Goal: Task Accomplishment & Management: Use online tool/utility

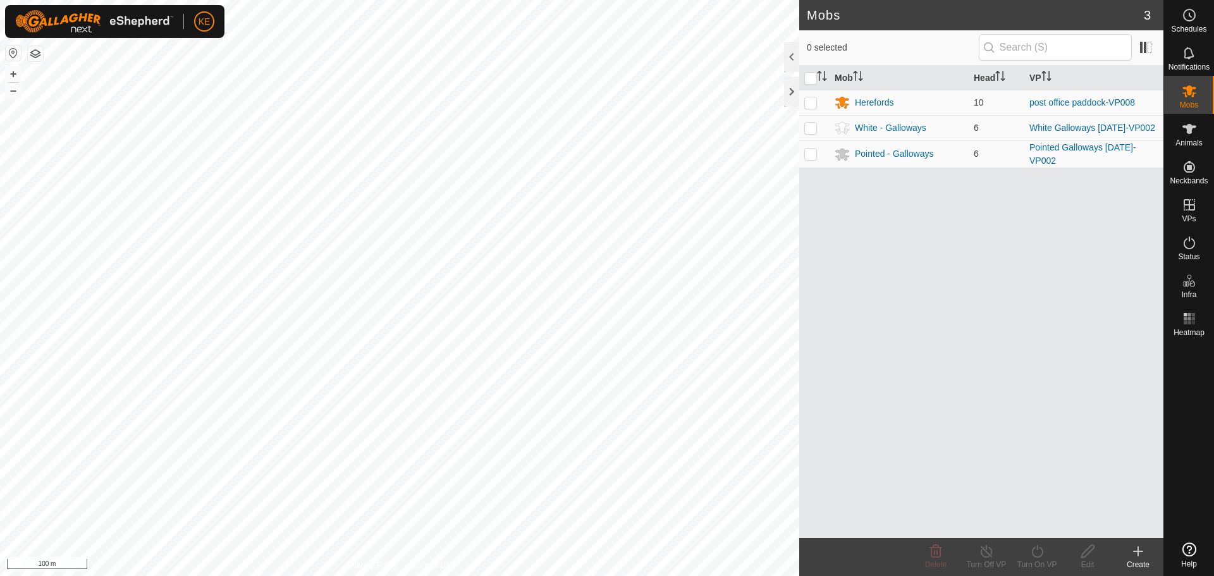
click at [832, 273] on div "Mobs 3 0 selected Mob Head VP [GEOGRAPHIC_DATA] 10 post office paddock-VP008 Wh…" at bounding box center [582, 288] width 1164 height 576
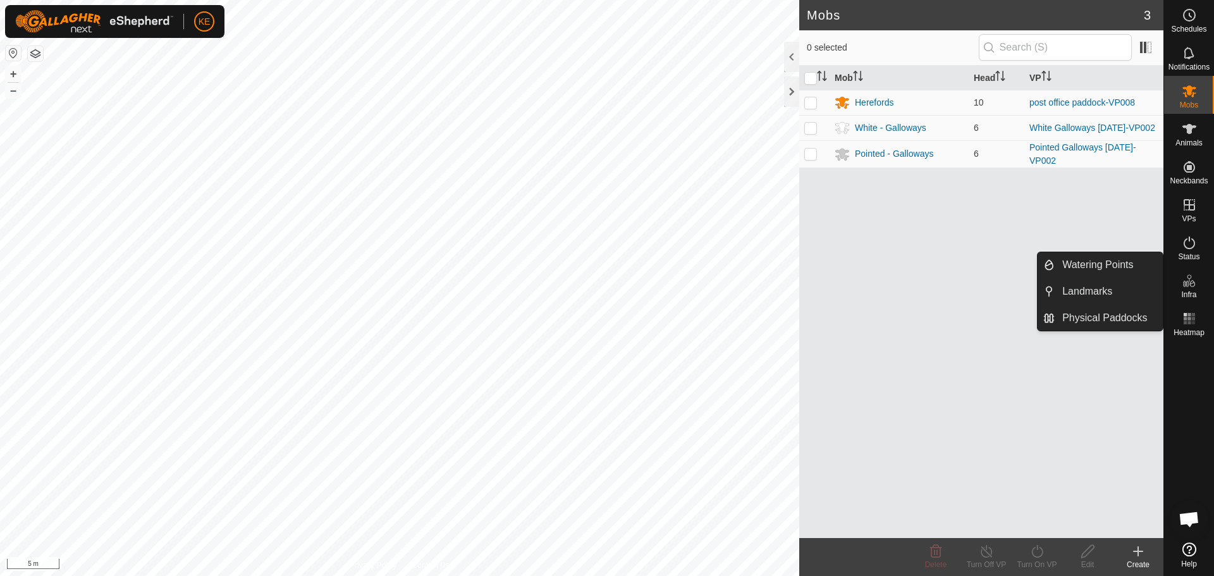
click at [1186, 286] on icon at bounding box center [1189, 280] width 15 height 15
click at [1106, 259] on link "Watering Points" at bounding box center [1109, 264] width 108 height 25
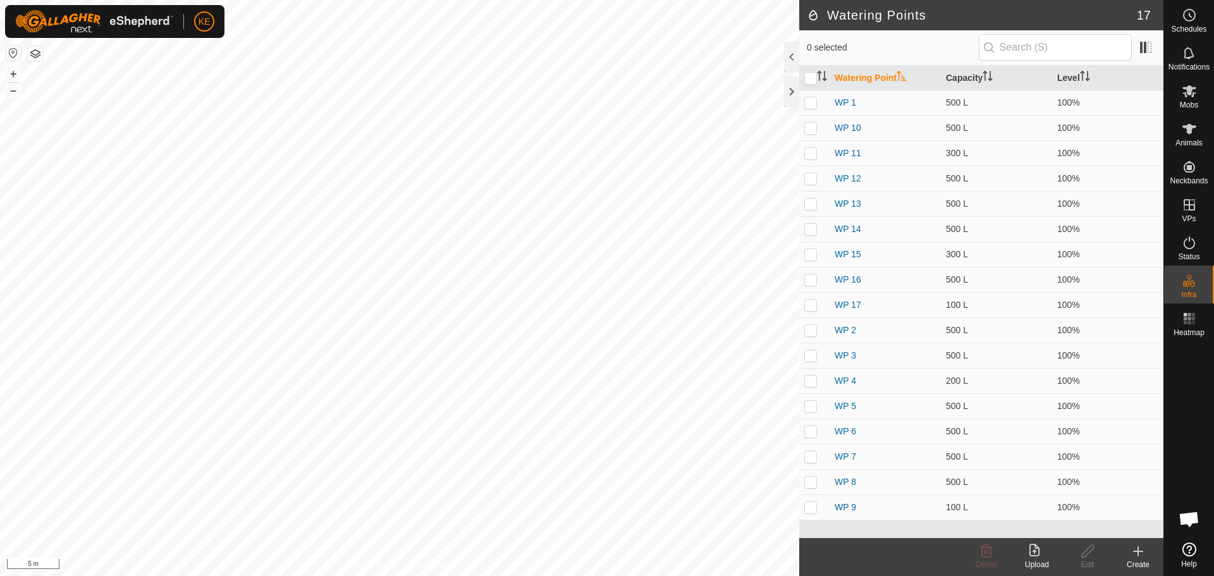
click at [1131, 554] on icon at bounding box center [1138, 551] width 15 height 15
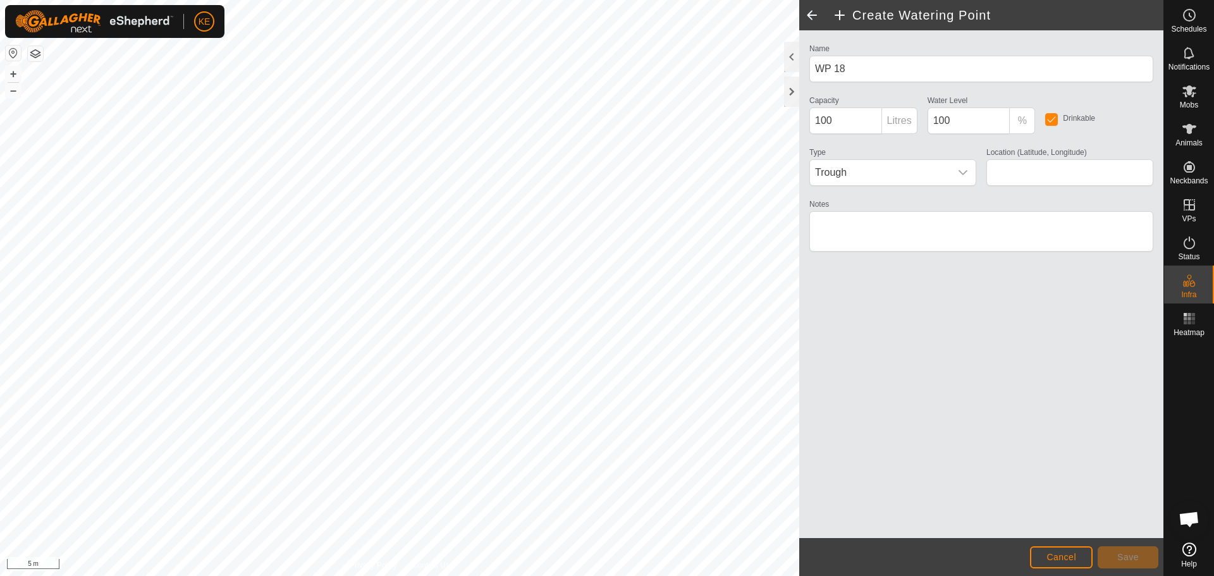
type input "-36.090163, 173.982016"
click at [837, 225] on textarea "Notes" at bounding box center [982, 231] width 344 height 40
type textarea "H"
type textarea "Plastic Horse trough, under trees so needs cleaning a lot"
click at [1121, 560] on span "Save" at bounding box center [1128, 557] width 22 height 10
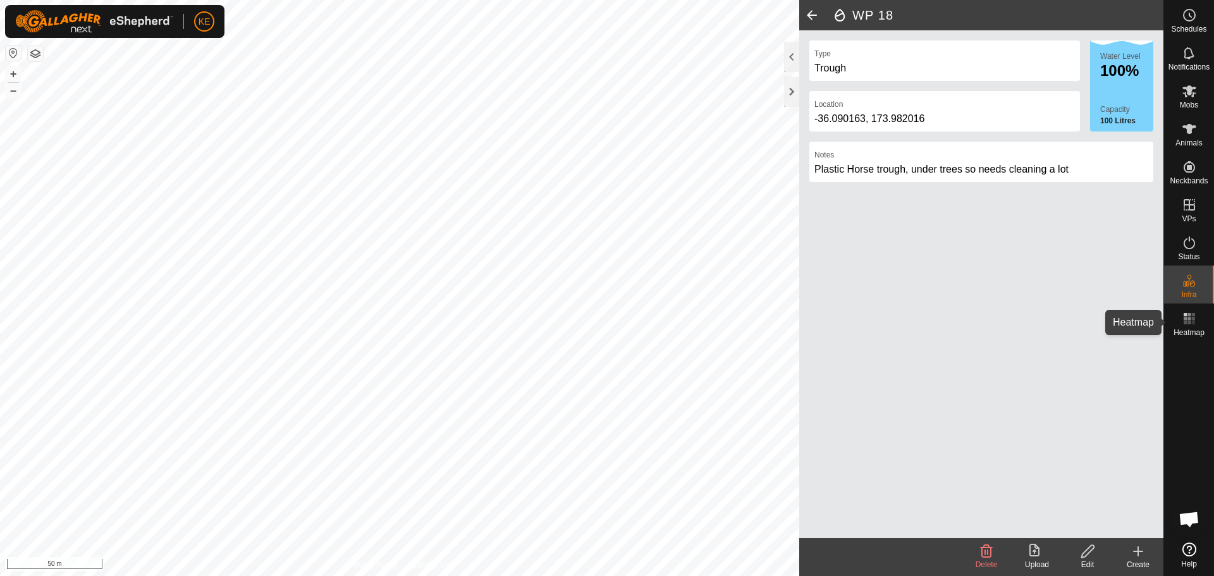
click at [1193, 318] on rect at bounding box center [1192, 318] width 3 height 3
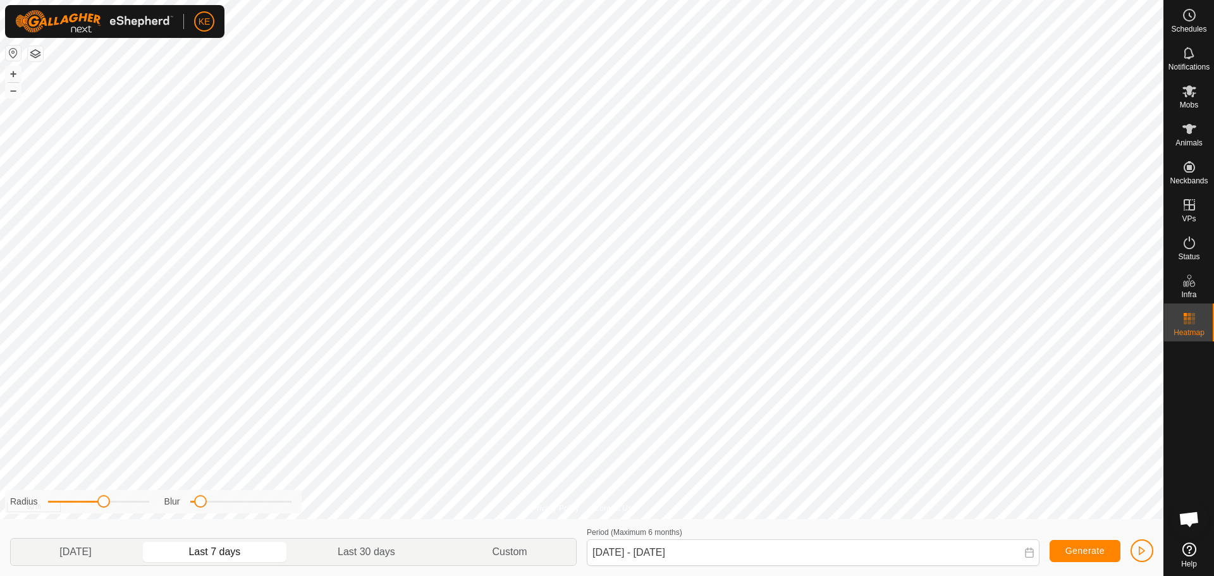
click at [270, 553] on p-togglebutton "Last 7 days" at bounding box center [214, 552] width 149 height 27
click at [96, 556] on p-togglebutton "[DATE]" at bounding box center [76, 552] width 130 height 27
type input "[DATE] - [DATE]"
drag, startPoint x: 99, startPoint y: 504, endPoint x: 79, endPoint y: 504, distance: 20.2
click at [79, 504] on span at bounding box center [77, 501] width 13 height 13
